Goal: Complete application form: Complete application form

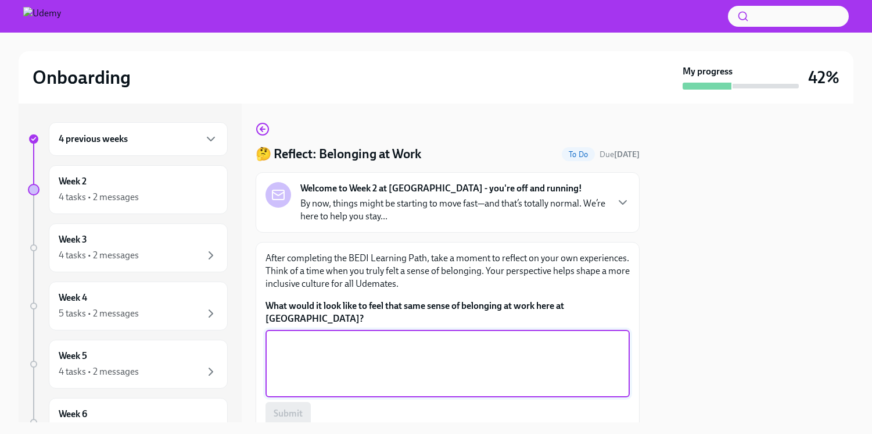
scroll to position [67, 0]
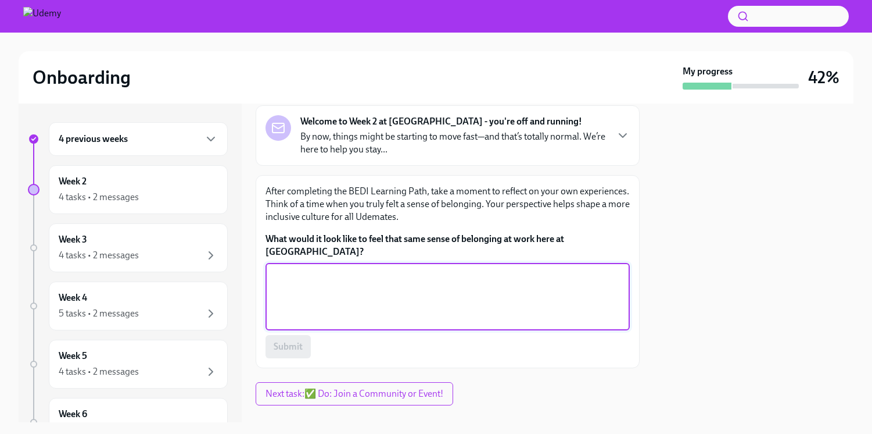
click at [451, 283] on textarea "What would it look like to feel that same sense of belonging at work here at [G…" at bounding box center [448, 297] width 350 height 56
click at [371, 269] on textarea "I would like to be valued with equity despite of" at bounding box center [448, 297] width 350 height 56
click at [460, 269] on textarea "I would like to be valued with equity despite of" at bounding box center [448, 297] width 350 height 56
click at [463, 269] on textarea "I would like to be valued with equity despite of" at bounding box center [448, 297] width 350 height 56
click at [416, 269] on textarea "I would like to be valued with equity despite of" at bounding box center [448, 297] width 350 height 56
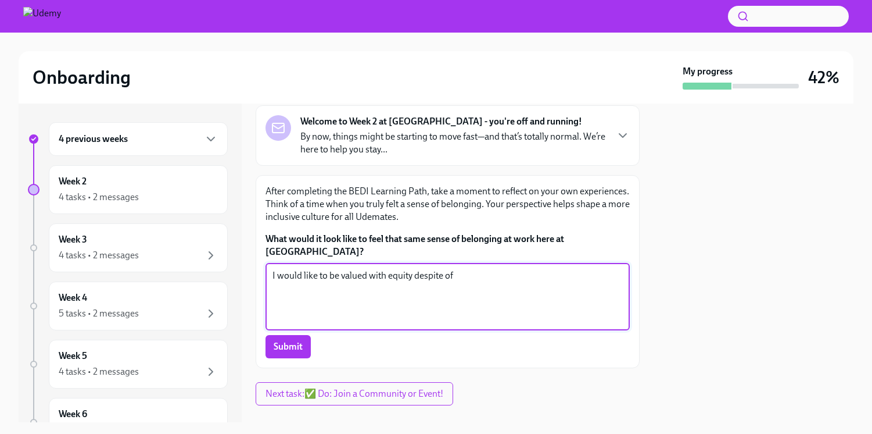
drag, startPoint x: 370, startPoint y: 266, endPoint x: 413, endPoint y: 259, distance: 44.1
click at [413, 269] on textarea "I would like to be valued with equity despite of" at bounding box center [448, 297] width 350 height 56
click at [427, 269] on textarea "I would like to be valued despite of" at bounding box center [448, 297] width 350 height 56
drag, startPoint x: 371, startPoint y: 263, endPoint x: 438, endPoint y: 263, distance: 66.8
click at [438, 269] on textarea "I would like to be valued despite of" at bounding box center [448, 297] width 350 height 56
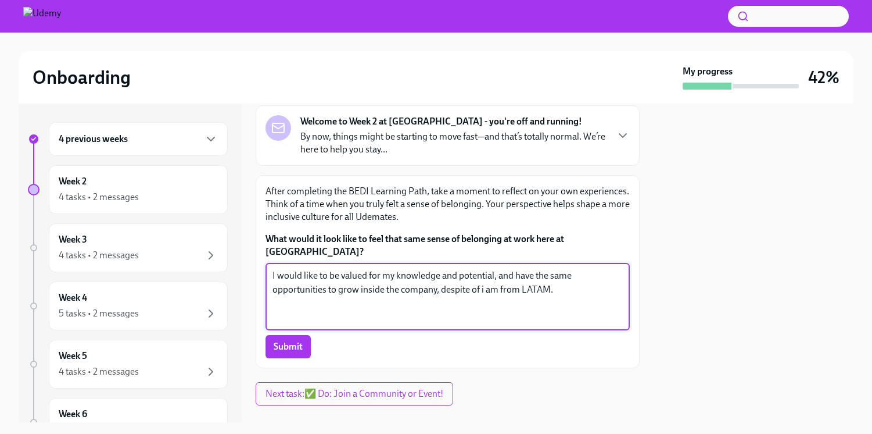
click at [482, 277] on textarea "I would like to be valued for my knowledge and potential, and have the same opp…" at bounding box center [448, 297] width 350 height 56
click at [432, 294] on textarea "I would like to be valued for my knowledge and potential, and have the same opp…" at bounding box center [448, 297] width 350 height 56
click at [369, 269] on textarea "I would like to be valued for my knowledge and potential, and have the same opp…" at bounding box center [448, 297] width 350 height 56
click at [507, 269] on textarea "I would like to be valued and considered for career oportunities for my knowled…" at bounding box center [448, 297] width 350 height 56
click at [482, 269] on textarea "I would like to be valued and considered for career oportunities for my knowled…" at bounding box center [448, 297] width 350 height 56
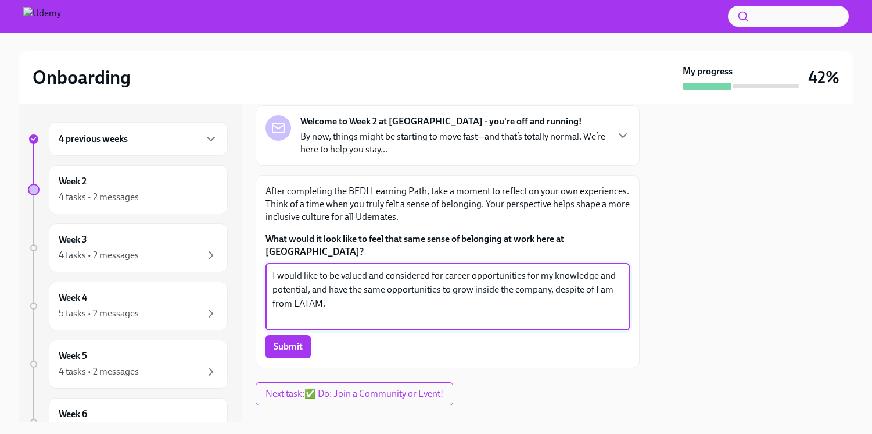
drag, startPoint x: 528, startPoint y: 262, endPoint x: 553, endPoint y: 270, distance: 26.5
click at [553, 270] on textarea "I would like to be valued and considered for career opportunities for my knowle…" at bounding box center [448, 297] width 350 height 56
click at [426, 291] on textarea "I would like to be valued and considered for career opportunities for my knowle…" at bounding box center [448, 297] width 350 height 56
drag, startPoint x: 314, startPoint y: 278, endPoint x: 555, endPoint y: 278, distance: 241.2
click at [555, 278] on textarea "I would like to be valued and considered for career opportunities for my knowle…" at bounding box center [448, 297] width 350 height 56
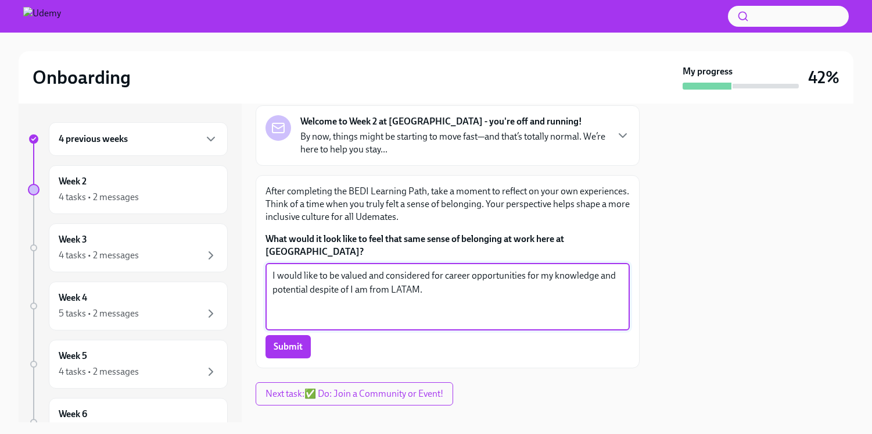
click at [527, 269] on textarea "I would like to be valued and considered for career opportunities for my knowle…" at bounding box center [448, 297] width 350 height 56
drag, startPoint x: 579, startPoint y: 263, endPoint x: 609, endPoint y: 262, distance: 29.1
click at [609, 269] on textarea "I would like to be valued and considered for career opportunities based on my f…" at bounding box center [448, 297] width 350 height 56
click at [375, 276] on textarea "I would like to be valued and considered for career opportunities based on my w…" at bounding box center [448, 297] width 350 height 56
click at [486, 280] on textarea "I would like to be valued and considered for career opportunities based on my w…" at bounding box center [448, 297] width 350 height 56
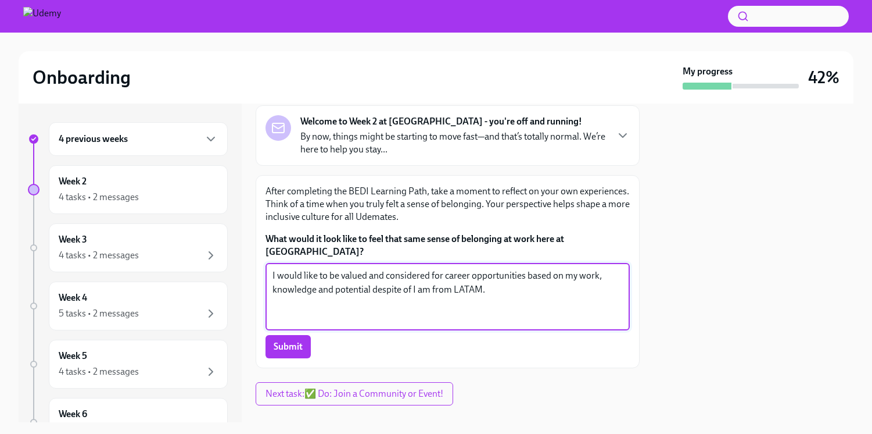
drag, startPoint x: 494, startPoint y: 280, endPoint x: 383, endPoint y: 280, distance: 111.0
click at [383, 280] on textarea "I would like to be valued and considered for career opportunities based on my w…" at bounding box center [448, 297] width 350 height 56
click at [380, 295] on textarea "I would like to be valued and considered for career opportunities based on my w…" at bounding box center [448, 297] width 350 height 56
click at [443, 269] on textarea "I would like to be valued and considered for career opportunities based on my w…" at bounding box center [448, 297] width 350 height 56
click at [471, 269] on textarea "I would like to be valued and considered for career opportunities based on my w…" at bounding box center [448, 297] width 350 height 56
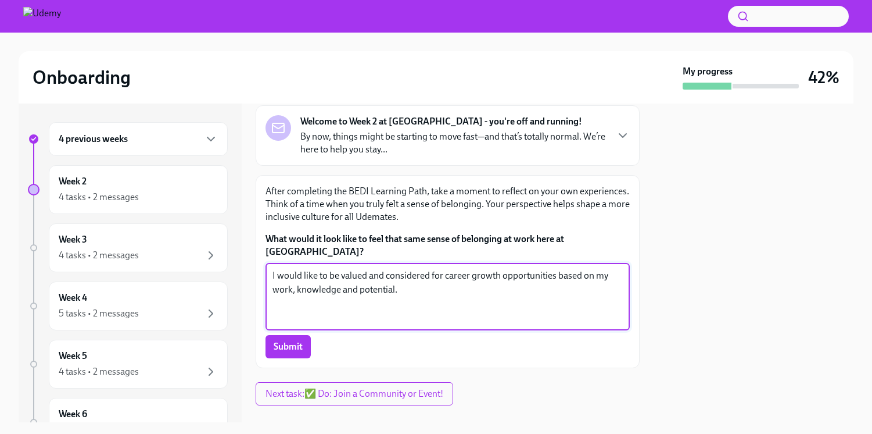
click at [479, 284] on textarea "I would like to be valued and considered for career growth opportunities based …" at bounding box center [448, 297] width 350 height 56
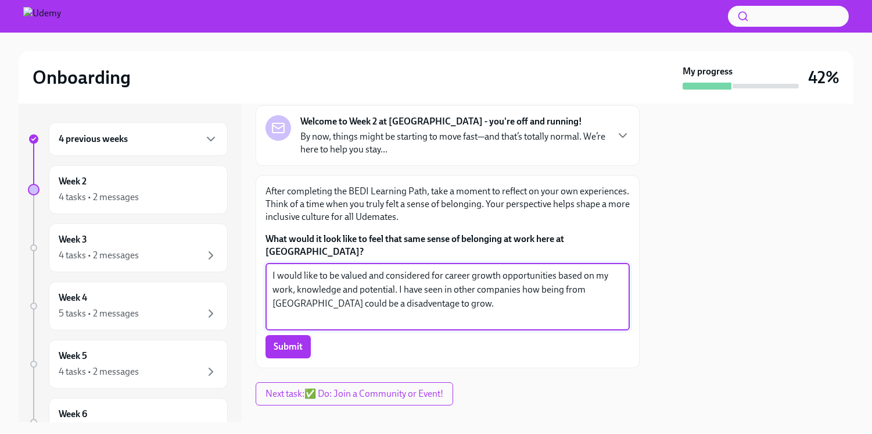
click at [357, 291] on textarea "I would like to be valued and considered for career growth opportunities based …" at bounding box center [448, 297] width 350 height 56
click at [399, 292] on textarea "I would like to be valued and considered for career growth opportunities based …" at bounding box center [448, 297] width 350 height 56
click at [375, 291] on textarea "I would like to be valued and considered for career growth opportunities based …" at bounding box center [448, 297] width 350 height 56
click at [363, 292] on textarea "I would like to be valued and considered for career growth opportunities based …" at bounding box center [448, 297] width 350 height 56
click at [397, 294] on textarea "I would like to be valued and considered for career growth opportunities based …" at bounding box center [448, 297] width 350 height 56
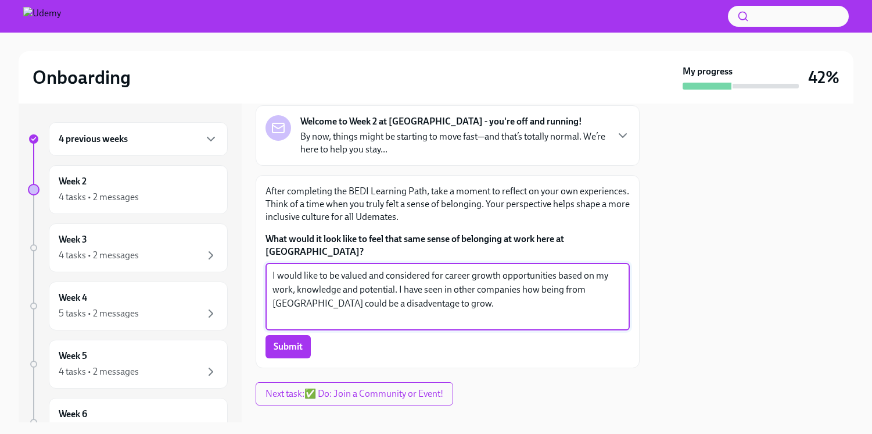
click at [446, 282] on textarea "I would like to be valued and considered for career growth opportunities based …" at bounding box center [448, 297] width 350 height 56
click at [282, 296] on textarea "I would like to be valued and considered for career growth opportunities based …" at bounding box center [448, 297] width 350 height 56
click at [439, 294] on textarea "I would like to be valued and considered for career growth opportunities based …" at bounding box center [448, 297] width 350 height 56
click at [486, 289] on textarea "I would like to be valued and considered for career growth opportunities based …" at bounding box center [448, 297] width 350 height 56
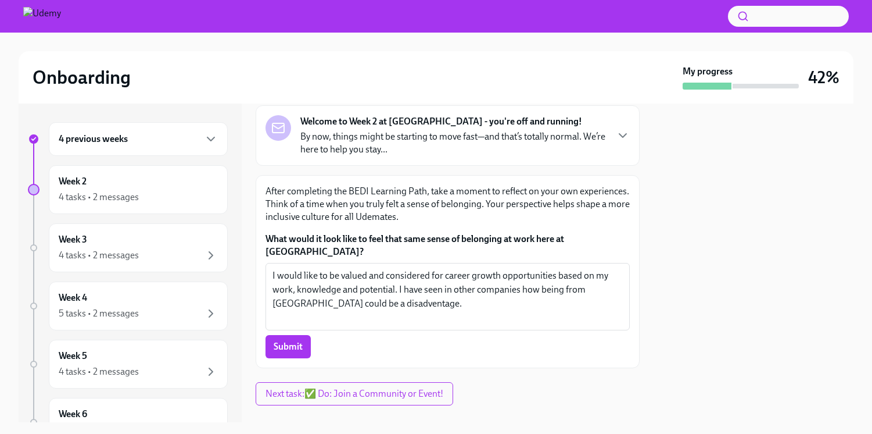
click at [579, 155] on p "By now, things might be starting to move fast—and that’s totally normal. We’re …" at bounding box center [453, 143] width 306 height 26
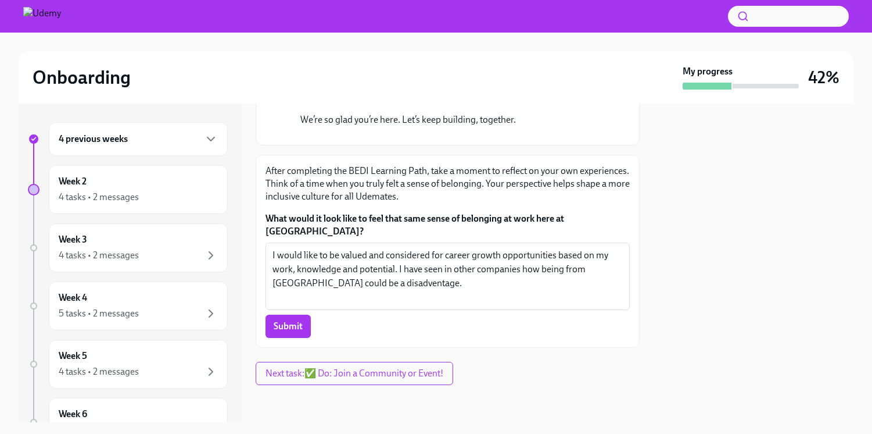
scroll to position [522, 0]
click at [425, 280] on textarea "I would like to be valued and considered for career growth opportunities based …" at bounding box center [448, 276] width 350 height 56
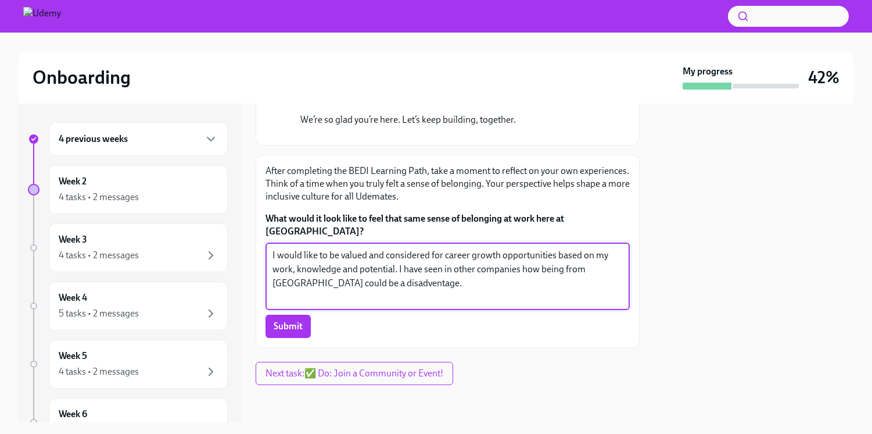
click at [417, 288] on textarea "I would like to be valued and considered for career growth opportunities based …" at bounding box center [448, 276] width 350 height 56
click at [377, 284] on textarea "I would like to be valued and considered for career growth opportunities based …" at bounding box center [448, 276] width 350 height 56
click at [397, 290] on textarea "I would like to be valued and considered for career growth opportunities based …" at bounding box center [448, 276] width 350 height 56
click at [377, 284] on textarea "I would like to be valued and considered for career growth opportunities based …" at bounding box center [448, 276] width 350 height 56
click at [412, 291] on textarea "I would like to be valued and considered for career growth opportunities based …" at bounding box center [448, 276] width 350 height 56
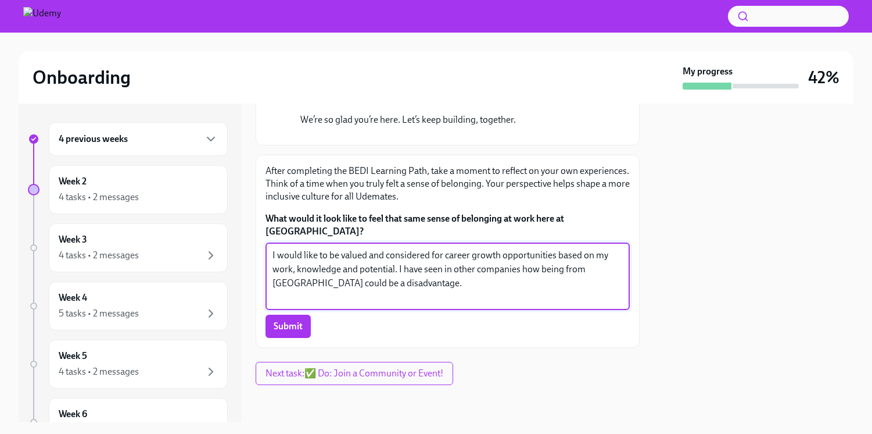
click at [306, 284] on textarea "I would like to be valued and considered for career growth opportunities based …" at bounding box center [448, 276] width 350 height 56
click at [412, 289] on textarea "I would like to be valued and considered for career growth opportunities based …" at bounding box center [448, 276] width 350 height 56
click at [622, 337] on div "Submit" at bounding box center [448, 325] width 364 height 23
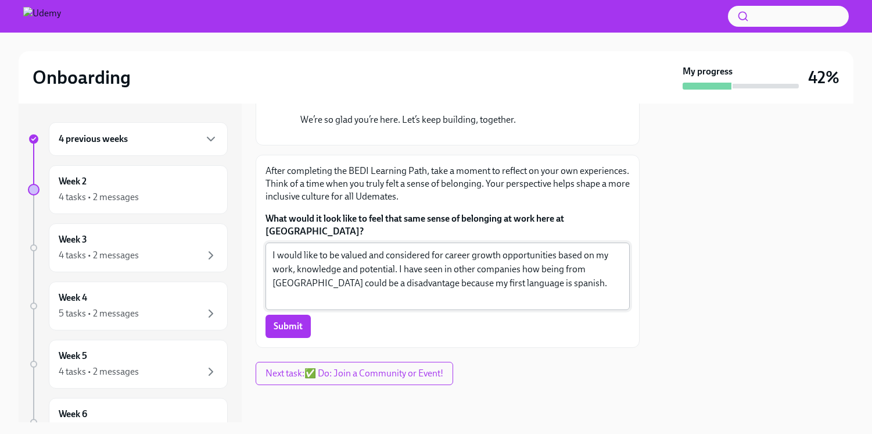
click at [446, 259] on textarea "I would like to be valued and considered for career growth opportunities based …" at bounding box center [448, 276] width 350 height 56
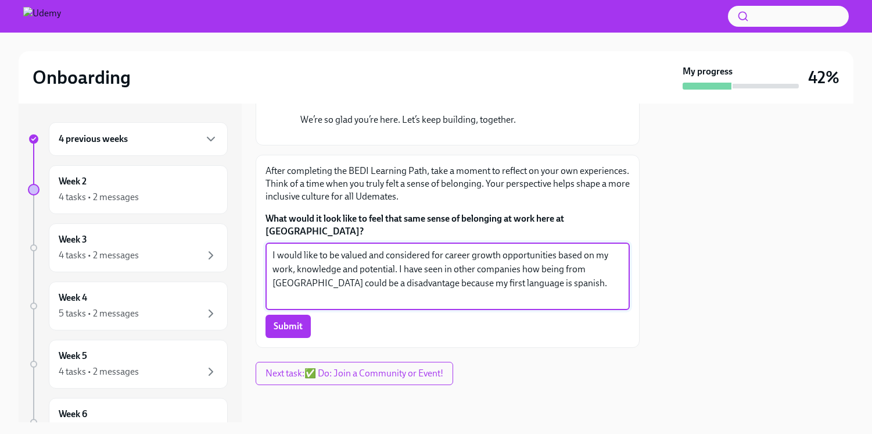
click at [474, 255] on textarea "I would like to be valued and considered for career growth opportunities based …" at bounding box center [448, 276] width 350 height 56
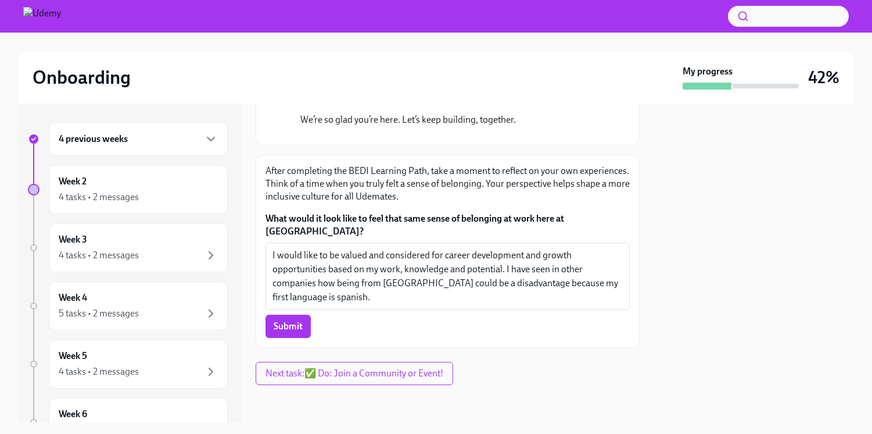
click at [609, 349] on div "🤔 Reflect: Belonging at Work To Do Due [DATE] Welcome to Week 2 at [GEOGRAPHIC_…" at bounding box center [448, 46] width 384 height 678
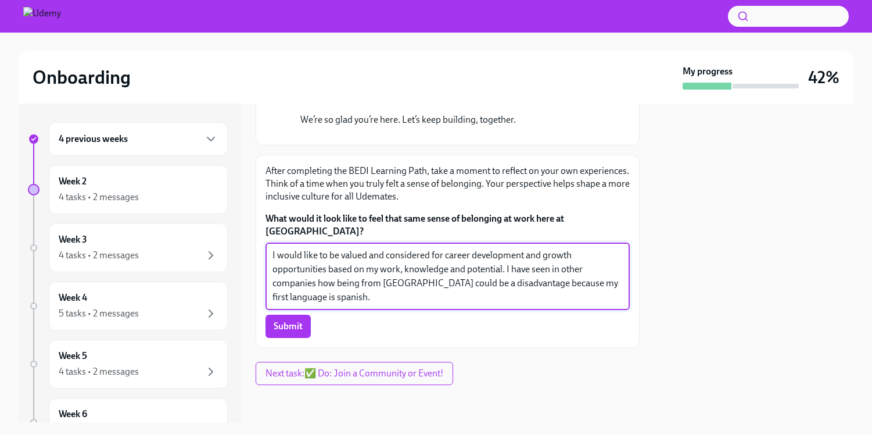
click at [421, 287] on textarea "I would like to be valued and considered for career development and growth oppo…" at bounding box center [448, 276] width 350 height 56
drag, startPoint x: 536, startPoint y: 285, endPoint x: 570, endPoint y: 282, distance: 33.3
click at [570, 282] on textarea "I would like to be valued and considered for career development and growth oppo…" at bounding box center [448, 276] width 350 height 56
click at [593, 285] on textarea "I would like to be valued and considered for career development and growth oppo…" at bounding box center [448, 276] width 350 height 56
drag, startPoint x: 507, startPoint y: 269, endPoint x: 546, endPoint y: 273, distance: 38.5
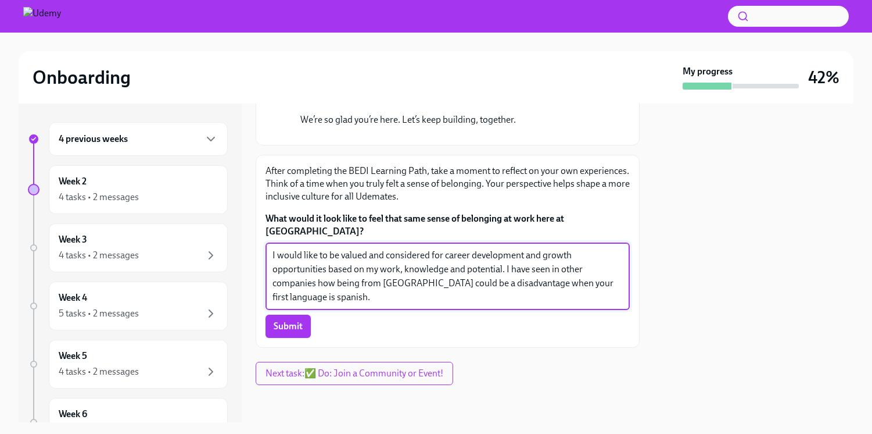
click at [546, 273] on textarea "I would like to be valued and considered for career development and growth oppo…" at bounding box center [448, 276] width 350 height 56
click at [507, 269] on textarea "I would like to be valued and considered for career development and growth oppo…" at bounding box center [448, 276] width 350 height 56
drag, startPoint x: 506, startPoint y: 269, endPoint x: 610, endPoint y: 266, distance: 104.1
click at [610, 266] on textarea "I would like to be valued and considered for career development and growth oppo…" at bounding box center [448, 276] width 350 height 56
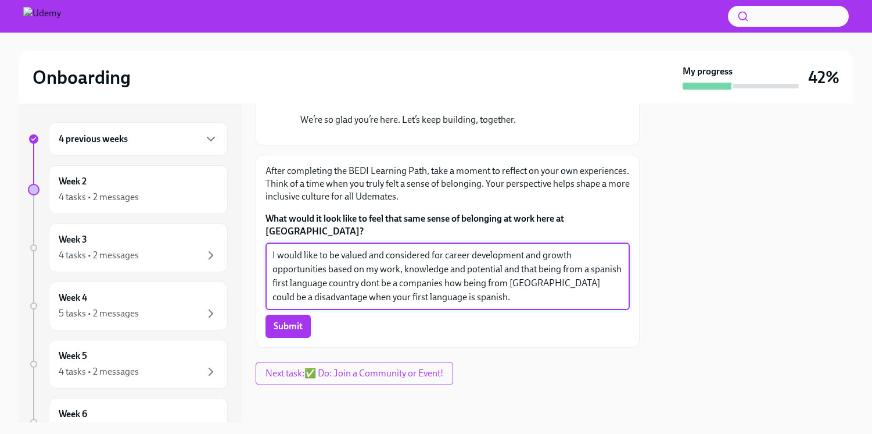
drag, startPoint x: 402, startPoint y: 285, endPoint x: 601, endPoint y: 285, distance: 199.4
click at [601, 285] on textarea "I would like to be valued and considered for career development and growth oppo…" at bounding box center [448, 276] width 350 height 56
drag, startPoint x: 458, startPoint y: 287, endPoint x: 607, endPoint y: 275, distance: 149.2
click at [607, 285] on textarea "I would like to be valued and considered for career development and growth oppo…" at bounding box center [448, 276] width 350 height 56
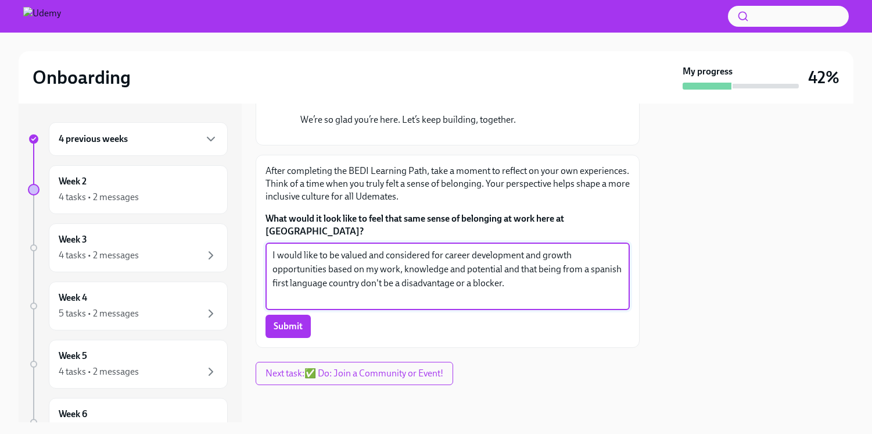
click at [497, 302] on textarea "I would like to be valued and considered for career development and growth oppo…" at bounding box center [448, 276] width 350 height 56
click at [503, 269] on textarea "I would like to be valued and considered for career development and growth oppo…" at bounding box center [448, 276] width 350 height 56
drag, startPoint x: 541, startPoint y: 270, endPoint x: 575, endPoint y: 270, distance: 33.7
click at [575, 270] on textarea "I would like to be valued and considered for career development and growth oppo…" at bounding box center [448, 276] width 350 height 56
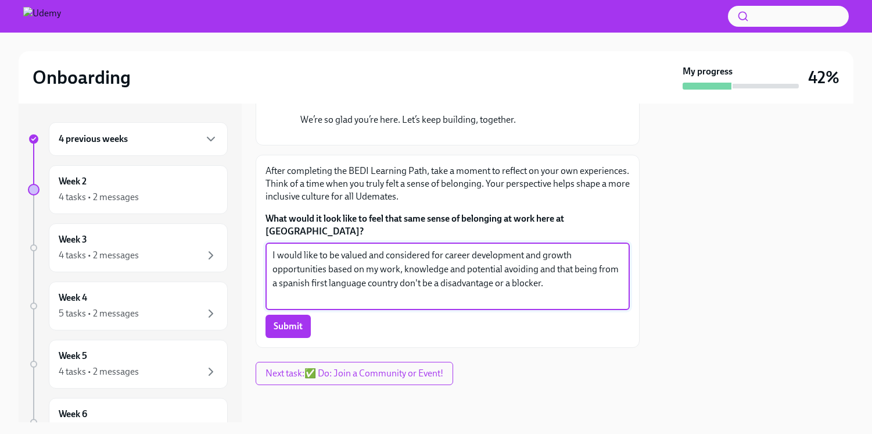
click at [557, 271] on textarea "I would like to be valued and considered for career development and growth oppo…" at bounding box center [448, 276] width 350 height 56
click at [570, 273] on textarea "I would like to be valued and considered for career development and growth oppo…" at bounding box center [448, 276] width 350 height 56
click at [602, 272] on textarea "I would like to be valued and considered for career development and growth oppo…" at bounding box center [448, 276] width 350 height 56
click at [582, 291] on textarea "I would like to be valued and considered for career development and growth oppo…" at bounding box center [448, 276] width 350 height 56
click at [323, 284] on textarea "I would like to be valued and considered for career development and growth oppo…" at bounding box center [448, 276] width 350 height 56
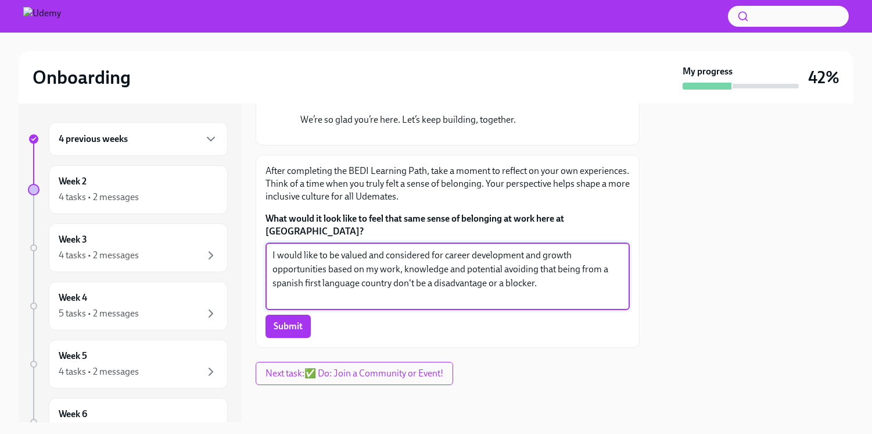
drag, startPoint x: 395, startPoint y: 287, endPoint x: 417, endPoint y: 285, distance: 21.5
click at [417, 285] on textarea "I would like to be valued and considered for career development and growth oppo…" at bounding box center [448, 276] width 350 height 56
click at [506, 269] on textarea "I would like to be valued and considered for career development and growth oppo…" at bounding box center [448, 276] width 350 height 56
click at [545, 285] on textarea "I would like to be valued and considered for career development and growth oppo…" at bounding box center [448, 276] width 350 height 56
drag, startPoint x: 537, startPoint y: 286, endPoint x: 257, endPoint y: 258, distance: 281.0
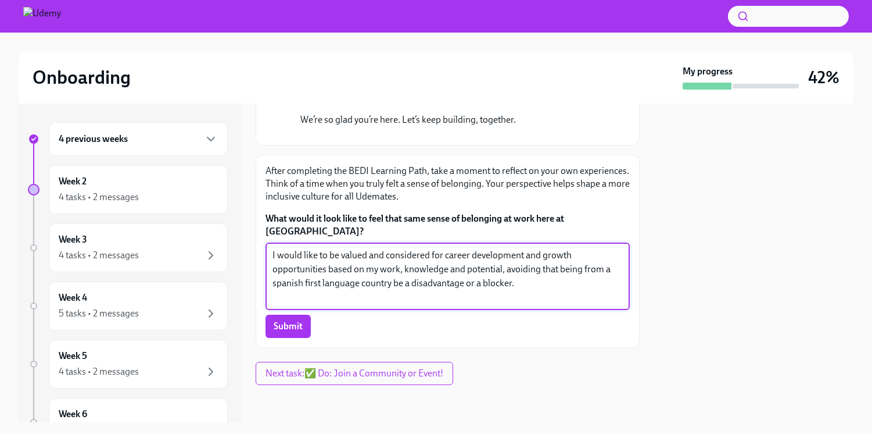
click at [257, 258] on div "After completing the BEDI Learning Path, take a moment to reflect on your own e…" at bounding box center [448, 251] width 384 height 193
click at [550, 283] on textarea "I would like to be valued and considered for career development and growth oppo…" at bounding box center [448, 276] width 350 height 56
drag, startPoint x: 526, startPoint y: 287, endPoint x: 198, endPoint y: 254, distance: 329.5
click at [198, 254] on div "4 previous weeks Week 2 4 tasks • 2 messages Week 3 4 tasks • 2 messages Week 4…" at bounding box center [436, 262] width 835 height 319
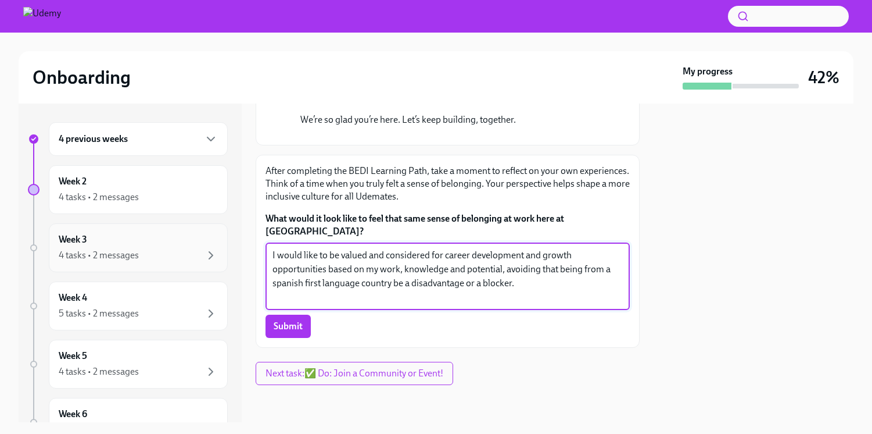
paste textarea "Based on my previous job experiences, I feel a strong sense of belonging when I…"
click at [374, 257] on textarea "Based on my previous job experiences, I feel a strong sense of belonging when I…" at bounding box center [448, 276] width 350 height 56
click at [418, 272] on textarea "Based on my previous experiences, I feel a strong sense of belonging when I'm v…" at bounding box center [448, 276] width 350 height 56
click at [457, 284] on textarea "Based on my previous experiences, I feel a strong sense of belonging when I'm v…" at bounding box center [448, 276] width 350 height 56
paste textarea "I would like to be valued and considered for career development opportunities b…"
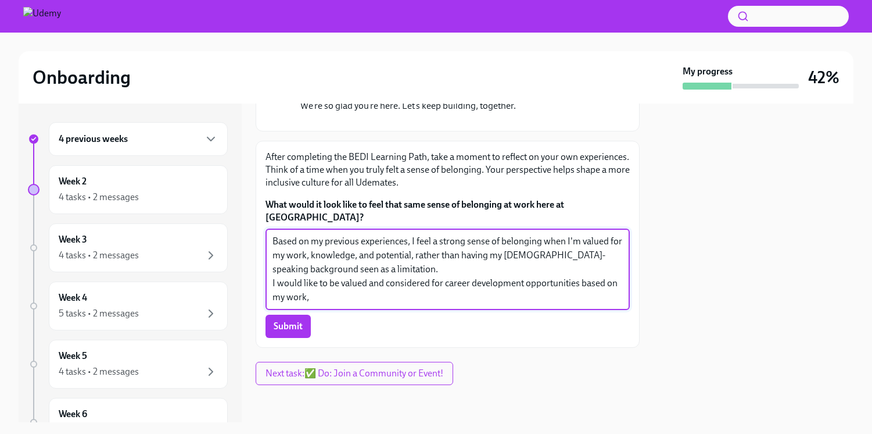
click at [364, 284] on textarea "Based on my previous experiences, I feel a strong sense of belonging when I'm v…" at bounding box center [448, 269] width 350 height 70
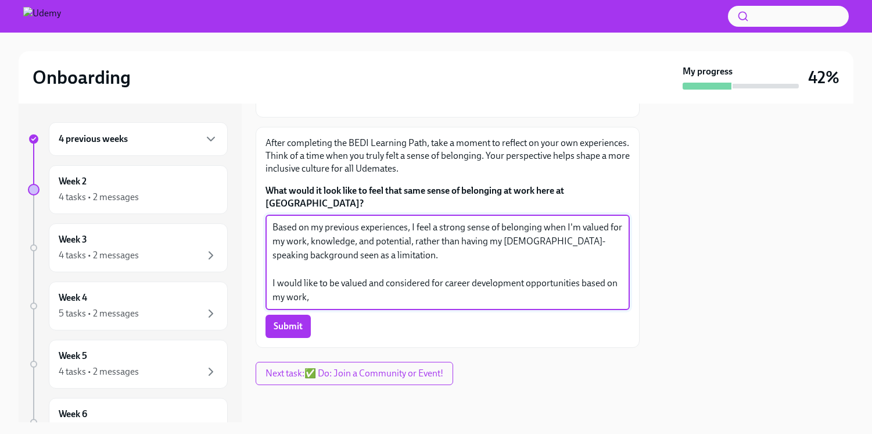
scroll to position [550, 0]
click at [328, 299] on textarea "Based on my previous experiences, I feel a strong sense of belonging when I'm v…" at bounding box center [448, 262] width 350 height 84
drag, startPoint x: 309, startPoint y: 295, endPoint x: 259, endPoint y: 295, distance: 50.6
click at [259, 295] on div "After completing the BEDI Learning Path, take a moment to reflect on your own e…" at bounding box center [448, 237] width 384 height 221
click at [331, 295] on textarea "Based on my previous experiences, I feel a strong sense of belonging when I'm v…" at bounding box center [448, 262] width 350 height 84
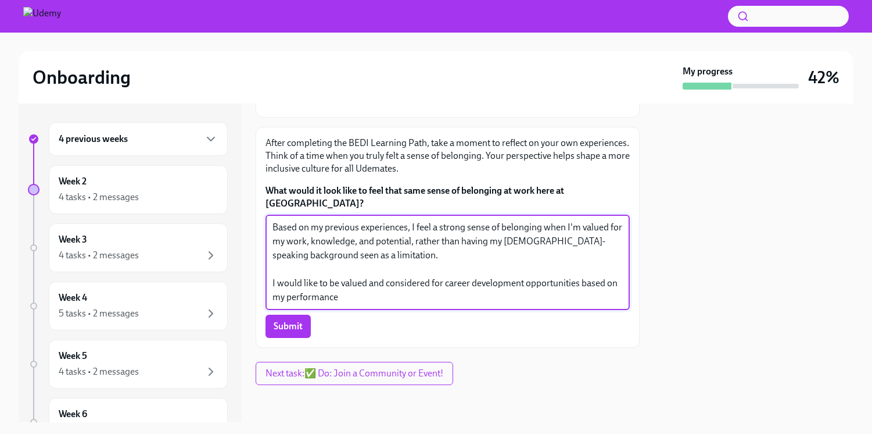
click at [339, 295] on textarea "Based on my previous experiences, I feel a strong sense of belonging when I'm v…" at bounding box center [448, 262] width 350 height 84
drag, startPoint x: 403, startPoint y: 299, endPoint x: 242, endPoint y: 279, distance: 162.3
click at [242, 279] on div "4 previous weeks Week 2 4 tasks • 2 messages Week 3 4 tasks • 2 messages Week 4…" at bounding box center [436, 262] width 835 height 319
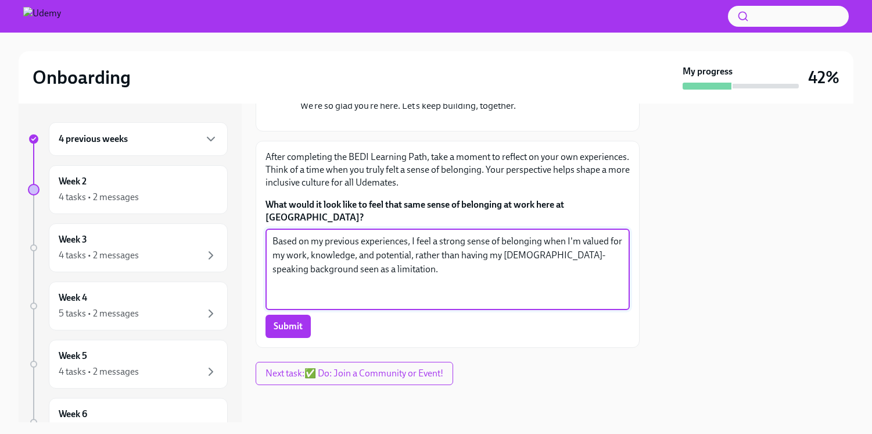
scroll to position [522, 0]
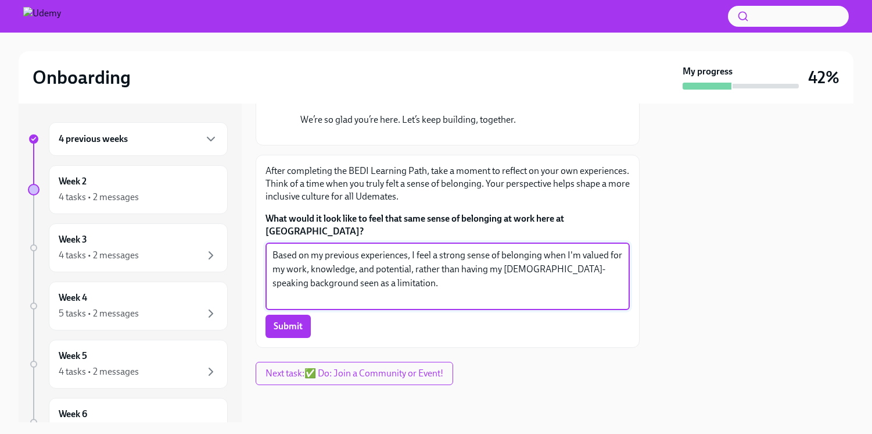
click at [394, 300] on textarea "Based on my previous experiences, I feel a strong sense of belonging when I'm v…" at bounding box center [448, 276] width 350 height 56
click at [418, 271] on textarea "Based on my previous experiences, I feel a strong sense of belonging when I'm v…" at bounding box center [448, 276] width 350 height 56
click at [419, 274] on textarea "Based on my previous experiences, I feel a strong sense of belonging when I'm v…" at bounding box center [448, 276] width 350 height 56
click at [453, 269] on textarea "Based on my previous experiences, I feel a strong sense of belonging when I'm v…" at bounding box center [448, 276] width 350 height 56
drag, startPoint x: 593, startPoint y: 270, endPoint x: 462, endPoint y: 269, distance: 130.8
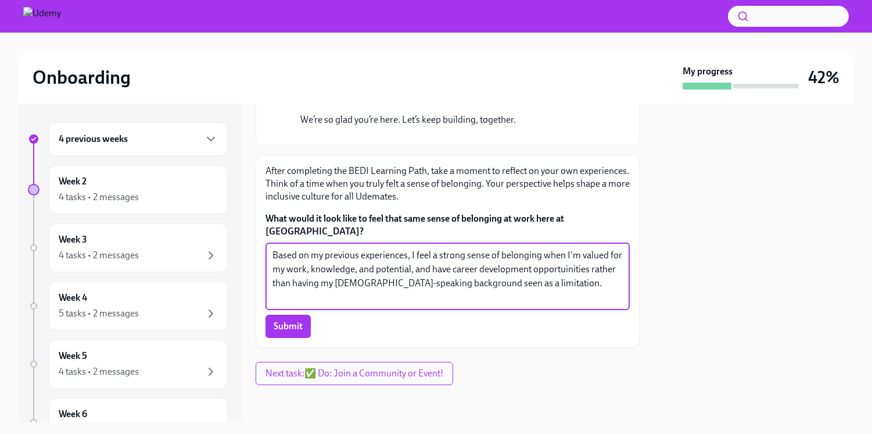
click at [462, 269] on textarea "Based on my previous experiences, I feel a strong sense of belonging when I'm v…" at bounding box center [448, 276] width 350 height 56
click at [439, 274] on textarea "Based on my previous experiences, I feel a strong sense of belonging when I'm v…" at bounding box center [448, 276] width 350 height 56
drag, startPoint x: 416, startPoint y: 272, endPoint x: 592, endPoint y: 267, distance: 176.8
click at [592, 267] on textarea "Based on my previous experiences, I feel a strong sense of belonging when I'm v…" at bounding box center [448, 276] width 350 height 56
click at [606, 269] on textarea "Based on my previous experiences, I feel a strong sense of belonging when I'm v…" at bounding box center [448, 276] width 350 height 56
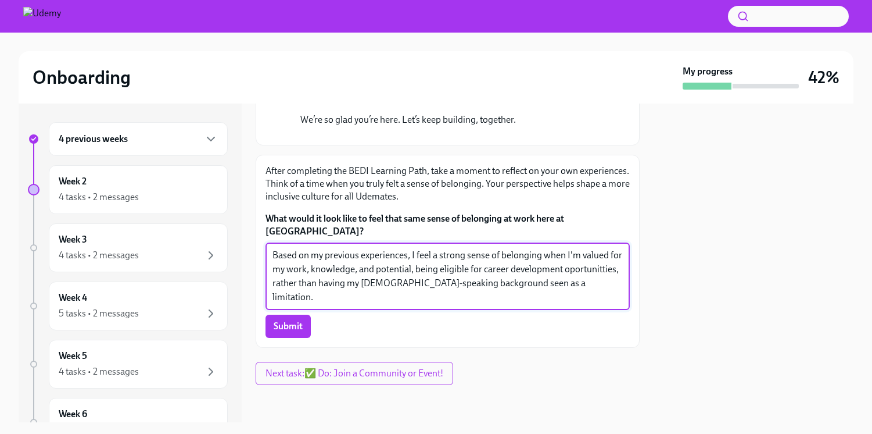
click at [579, 276] on textarea "Based on my previous experiences, I feel a strong sense of belonging when I'm v…" at bounding box center [448, 276] width 350 height 56
click at [417, 269] on textarea "Based on my previous experiences, I feel a strong sense of belonging when I'm v…" at bounding box center [448, 276] width 350 height 56
drag, startPoint x: 534, startPoint y: 272, endPoint x: 481, endPoint y: 272, distance: 52.9
click at [481, 272] on textarea "Based on my previous experiences, I feel a strong sense of belonging when I'm v…" at bounding box center [448, 276] width 350 height 56
click at [569, 269] on textarea "Based on my previous experiences, I feel a strong sense of belonging when I'm v…" at bounding box center [448, 276] width 350 height 56
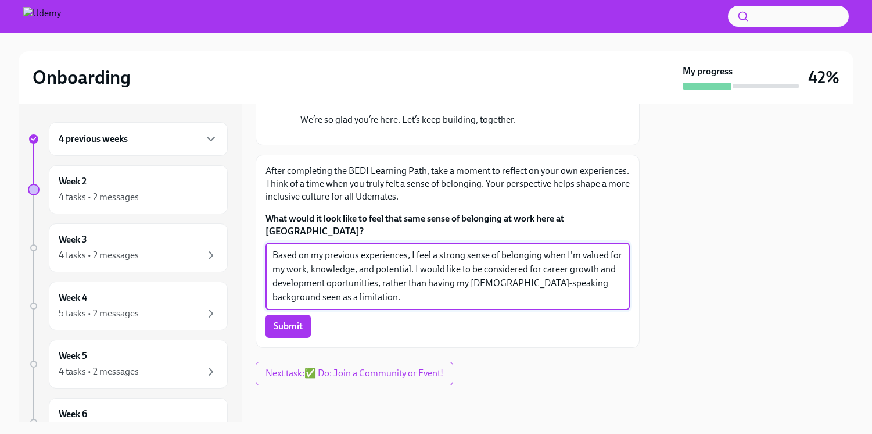
click at [358, 285] on textarea "Based on my previous experiences, I feel a strong sense of belonging when I'm v…" at bounding box center [448, 276] width 350 height 56
click at [421, 288] on textarea "Based on my previous experiences, I feel a strong sense of belonging when I'm v…" at bounding box center [448, 276] width 350 height 56
click at [382, 286] on textarea "Based on my previous experiences, I feel a strong sense of belonging when I'm v…" at bounding box center [448, 276] width 350 height 56
click at [479, 296] on textarea "Based on my previous experiences, I feel a strong sense of belonging when I'm v…" at bounding box center [448, 276] width 350 height 56
click at [466, 285] on textarea "Based on my previous experiences, I feel a strong sense of belonging when I'm v…" at bounding box center [448, 276] width 350 height 56
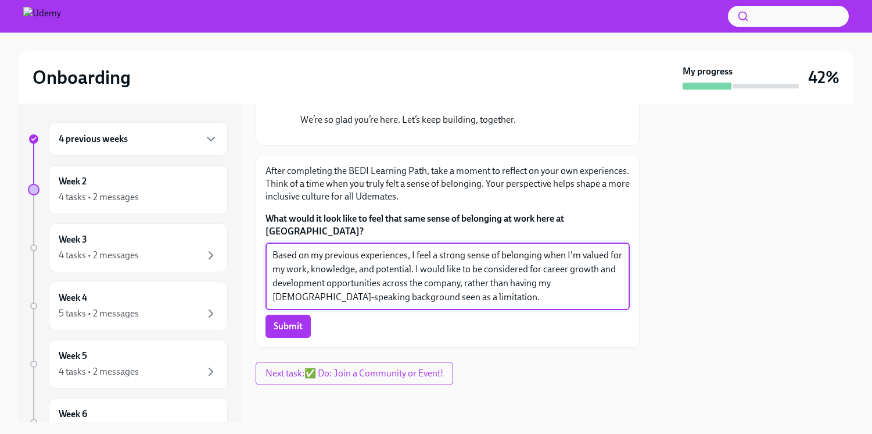
drag, startPoint x: 511, startPoint y: 283, endPoint x: 467, endPoint y: 284, distance: 44.2
click at [467, 284] on textarea "Based on my previous experiences, I feel a strong sense of belonging when I'm v…" at bounding box center [448, 276] width 350 height 56
click at [431, 300] on textarea "Based on my previous experiences, I feel a strong sense of belonging when I'm v…" at bounding box center [448, 276] width 350 height 56
click at [465, 288] on textarea "Based on my previous experiences, I feel a strong sense of belonging when I'm v…" at bounding box center [448, 276] width 350 height 56
click at [437, 295] on textarea "Based on my previous experiences, I feel a strong sense of belonging when I'm v…" at bounding box center [448, 276] width 350 height 56
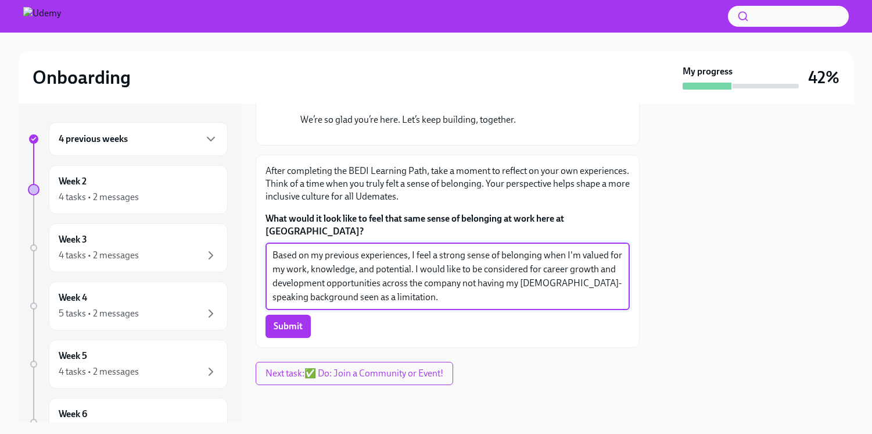
drag, startPoint x: 410, startPoint y: 298, endPoint x: 269, endPoint y: 252, distance: 148.5
click at [269, 252] on div "Based on my previous experiences, I feel a strong sense of belonging when I'm v…" at bounding box center [448, 275] width 364 height 67
type textarea "Based on my previous experiences, I feel a strong sense of belonging when I'm v…"
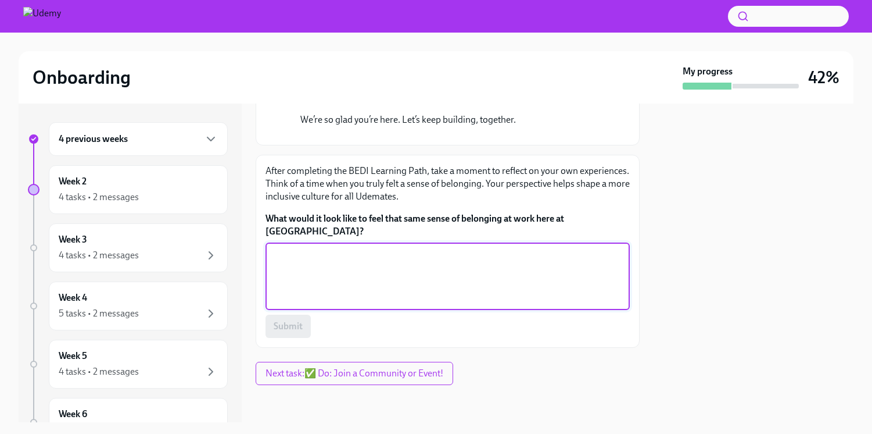
paste textarea "Based on my previous experiences, I feel a strong sense of belonging when I'm v…"
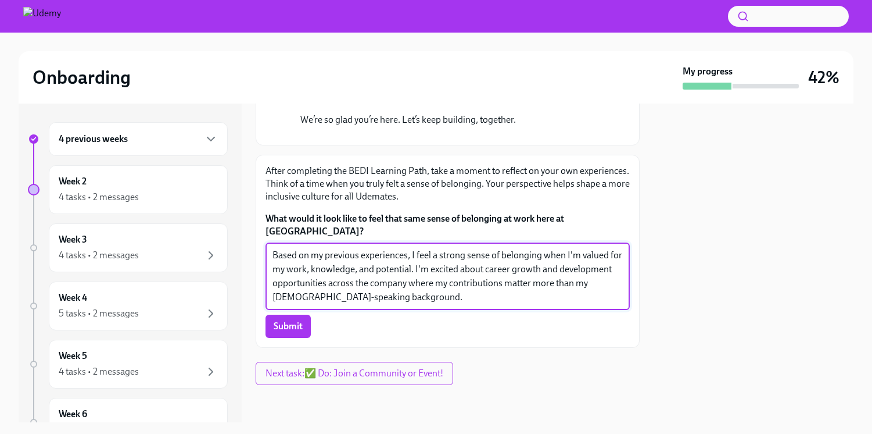
click at [425, 291] on textarea "Based on my previous experiences, I feel a strong sense of belonging when I'm v…" at bounding box center [448, 276] width 350 height 56
click at [434, 273] on textarea "Based on my previous experiences, I feel a strong sense of belonging when I'm v…" at bounding box center [448, 276] width 350 height 56
drag, startPoint x: 410, startPoint y: 286, endPoint x: 395, endPoint y: 284, distance: 15.8
click at [531, 289] on textarea "Based on my previous experiences, I feel a strong sense of belonging when I'm v…" at bounding box center [448, 276] width 350 height 56
click at [414, 285] on textarea "Based on my previous experiences, I feel a strong sense of belonging when I'm v…" at bounding box center [448, 276] width 350 height 56
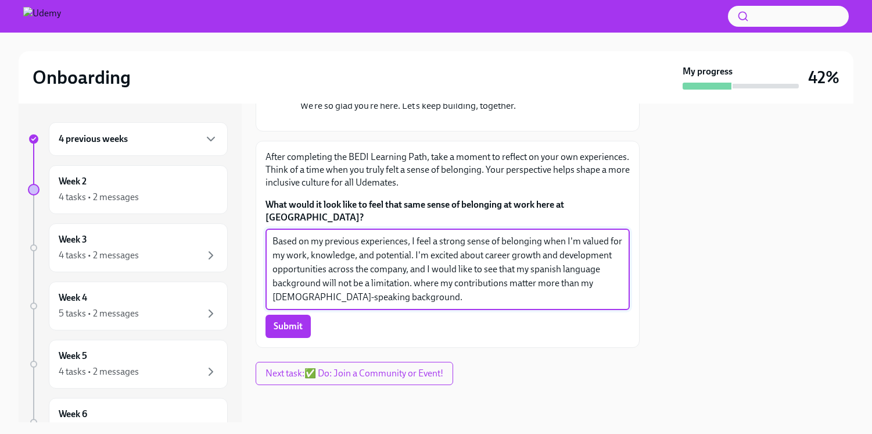
drag, startPoint x: 413, startPoint y: 299, endPoint x: 432, endPoint y: 312, distance: 22.9
click at [432, 304] on textarea "Based on my previous experiences, I feel a strong sense of belonging when I'm v…" at bounding box center [448, 269] width 350 height 70
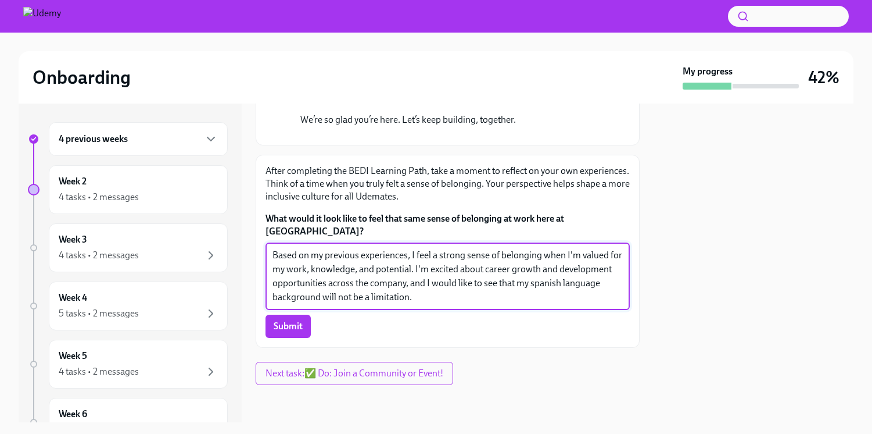
drag, startPoint x: 418, startPoint y: 299, endPoint x: 235, endPoint y: 253, distance: 188.1
click at [235, 253] on div "4 previous weeks Week 2 4 tasks • 2 messages Week 3 4 tasks • 2 messages Week 4…" at bounding box center [436, 262] width 835 height 319
type textarea "Based on my previous experiences, I feel a strong sense of belonging when I'm v…"
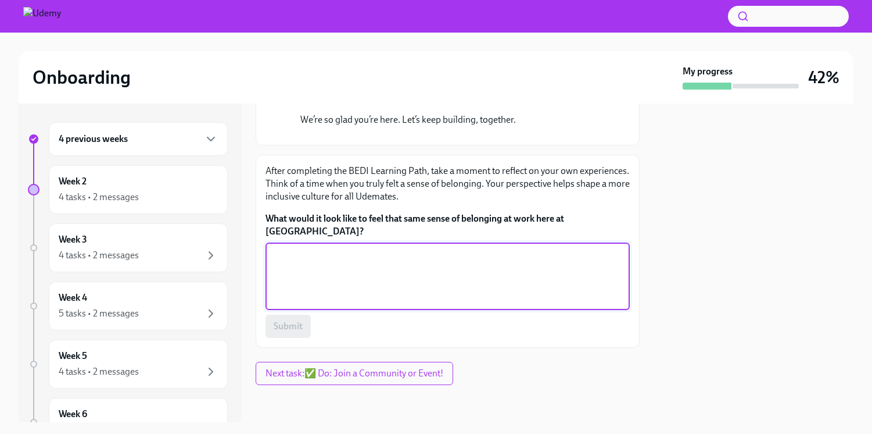
paste textarea "Based on my previous experiences, I feel a strong sense of belonging when I'm v…"
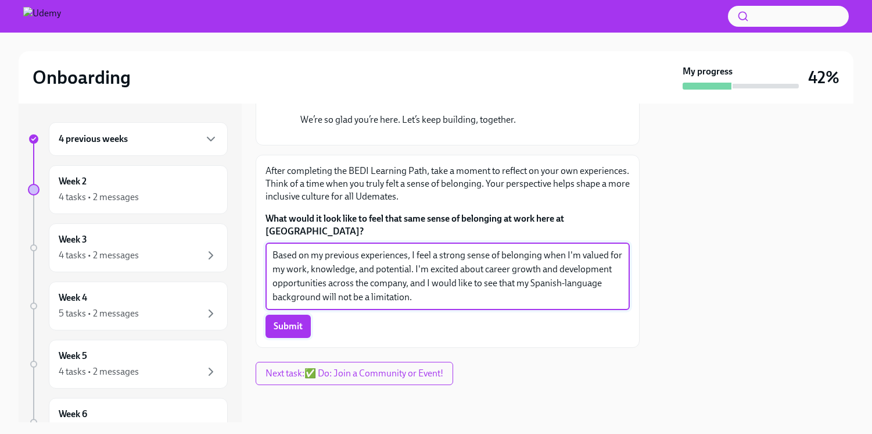
type textarea "Based on my previous experiences, I feel a strong sense of belonging when I'm v…"
click at [279, 327] on span "Submit" at bounding box center [288, 326] width 29 height 12
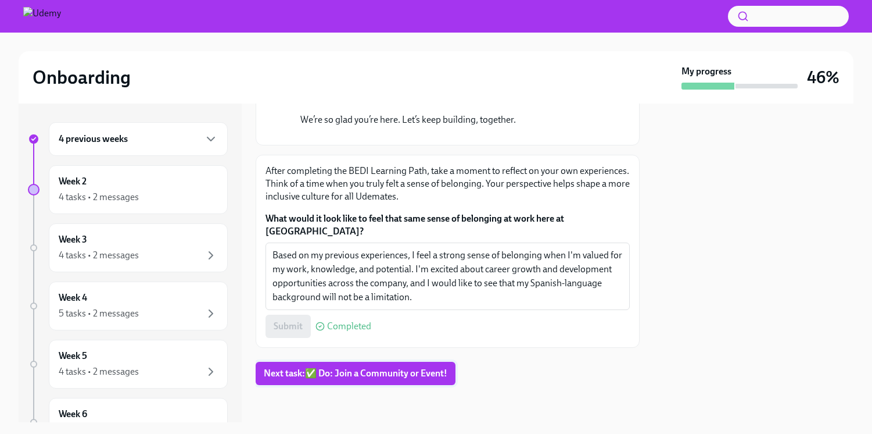
click at [404, 374] on span "Next task : ✅ Do: Join a Community or Event!" at bounding box center [356, 373] width 184 height 12
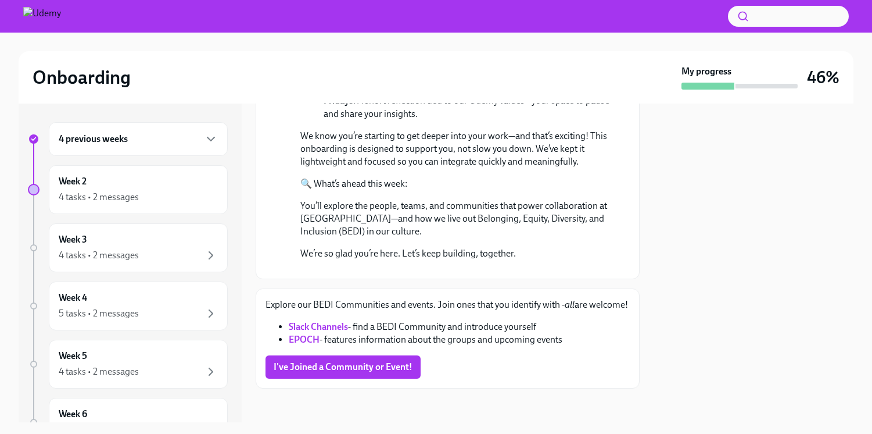
scroll to position [417, 0]
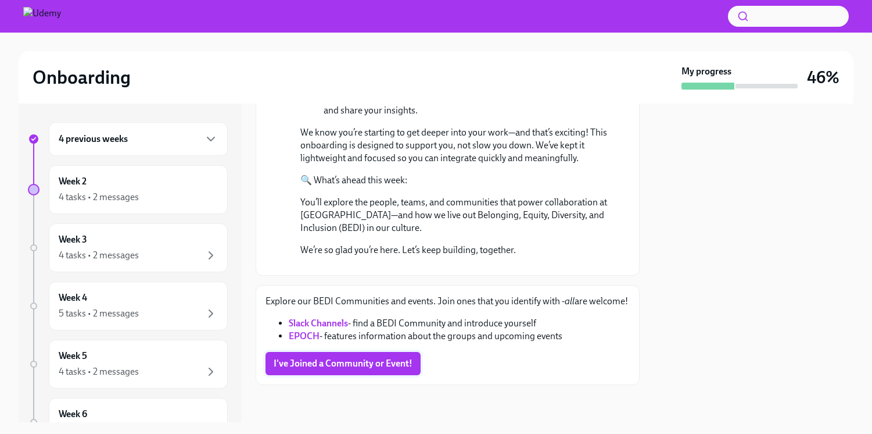
click at [380, 367] on span "I've Joined a Community or Event!" at bounding box center [343, 363] width 139 height 12
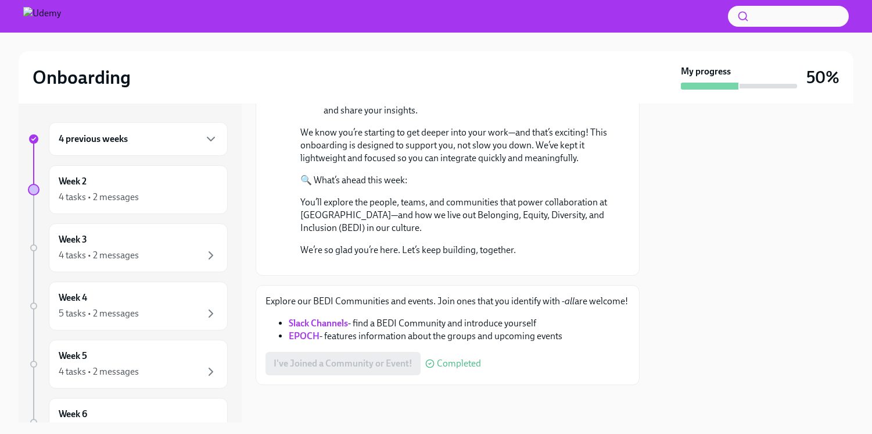
scroll to position [389, 0]
click at [309, 341] on strong "EPOCH" at bounding box center [304, 335] width 31 height 11
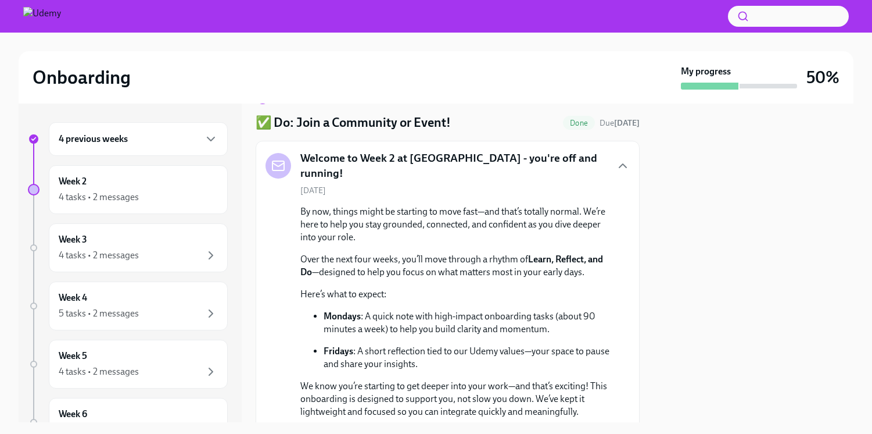
scroll to position [0, 0]
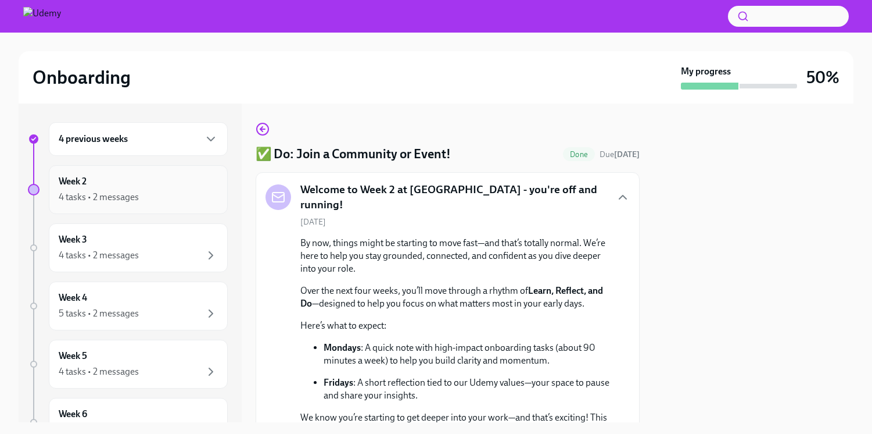
click at [151, 168] on div "Week 2 4 tasks • 2 messages" at bounding box center [138, 189] width 179 height 49
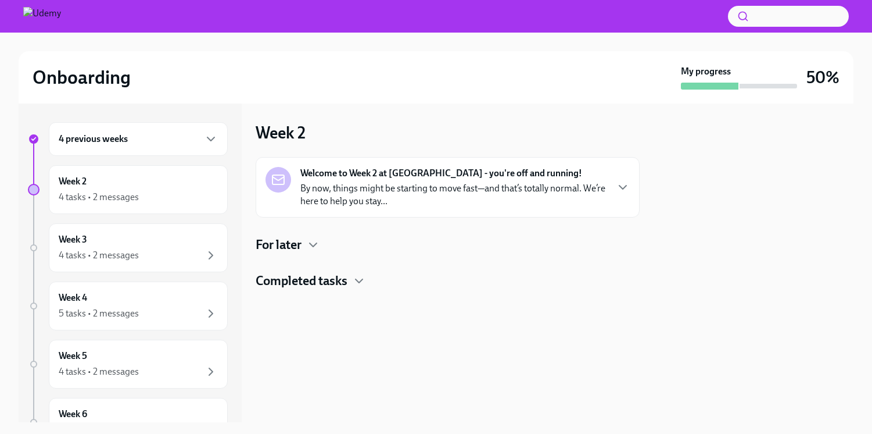
click at [459, 192] on p "By now, things might be starting to move fast—and that’s totally normal. We’re …" at bounding box center [453, 195] width 306 height 26
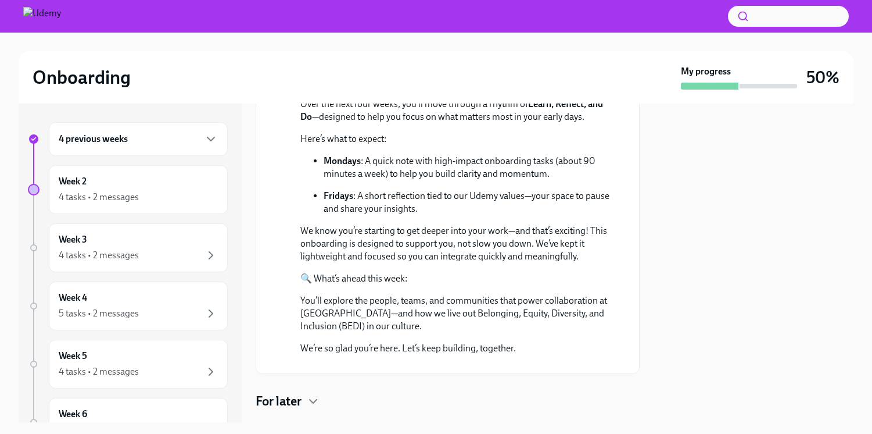
scroll to position [352, 0]
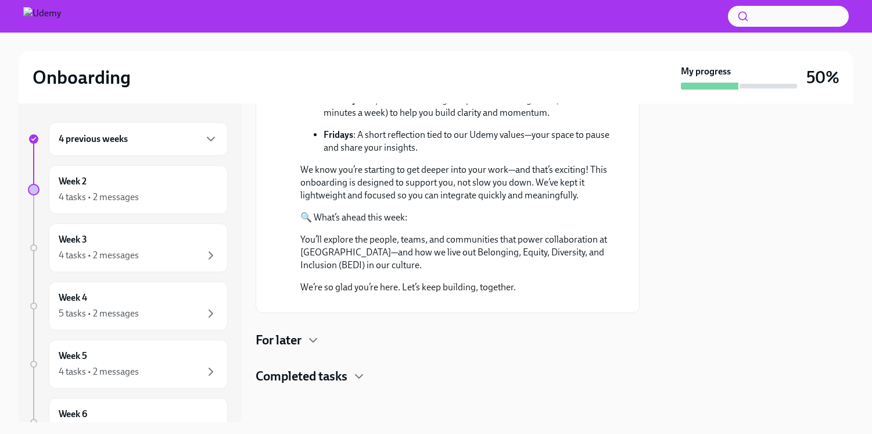
click at [300, 346] on h4 "For later" at bounding box center [279, 339] width 46 height 17
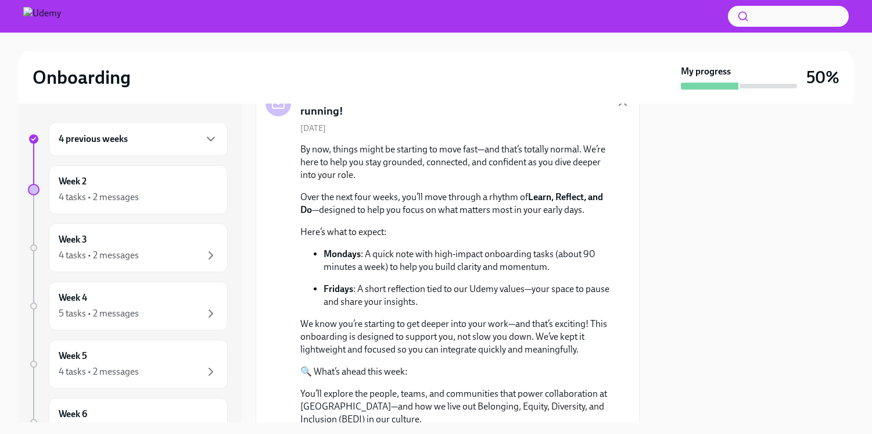
scroll to position [80, 0]
click at [169, 198] on div "4 tasks • 2 messages" at bounding box center [138, 197] width 159 height 14
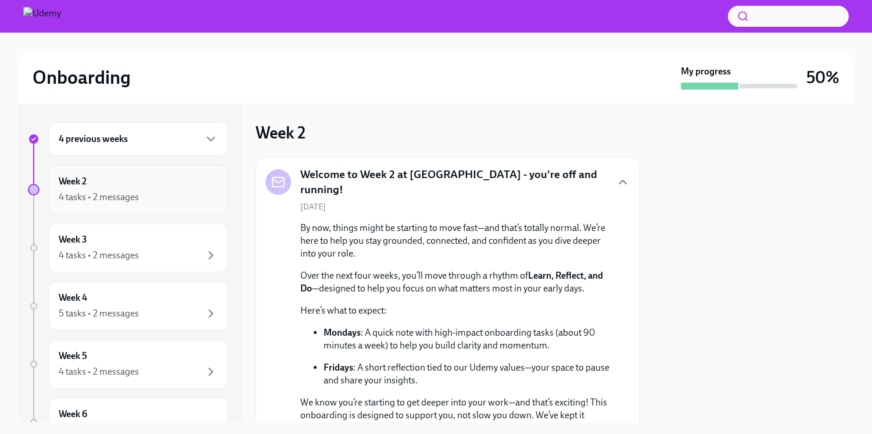
click at [184, 189] on div "Week 2 4 tasks • 2 messages" at bounding box center [138, 189] width 159 height 29
click at [154, 190] on div "4 tasks • 2 messages" at bounding box center [138, 197] width 159 height 14
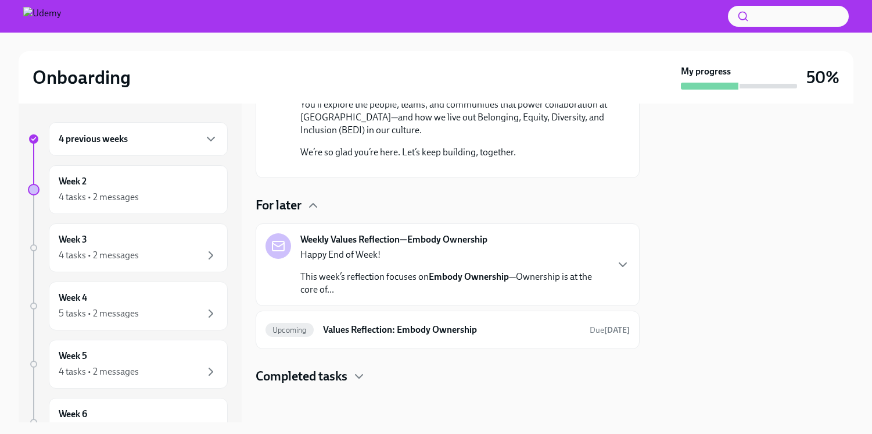
scroll to position [480, 0]
click at [366, 383] on icon "button" at bounding box center [359, 376] width 14 height 14
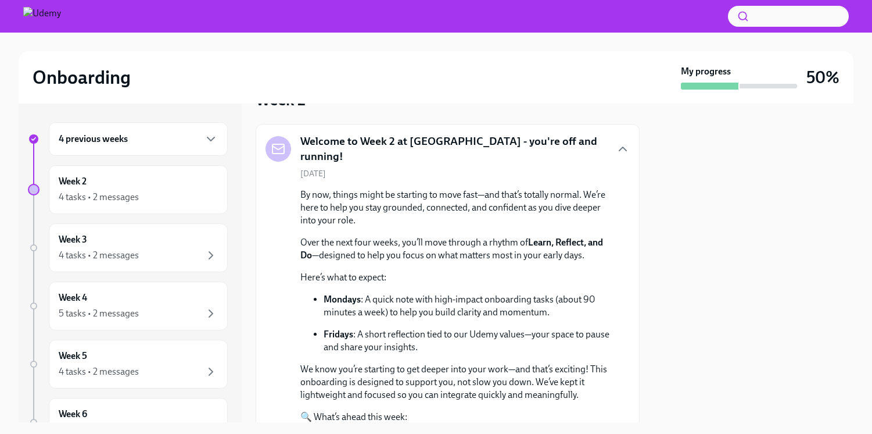
scroll to position [0, 0]
